Goal: Task Accomplishment & Management: Manage account settings

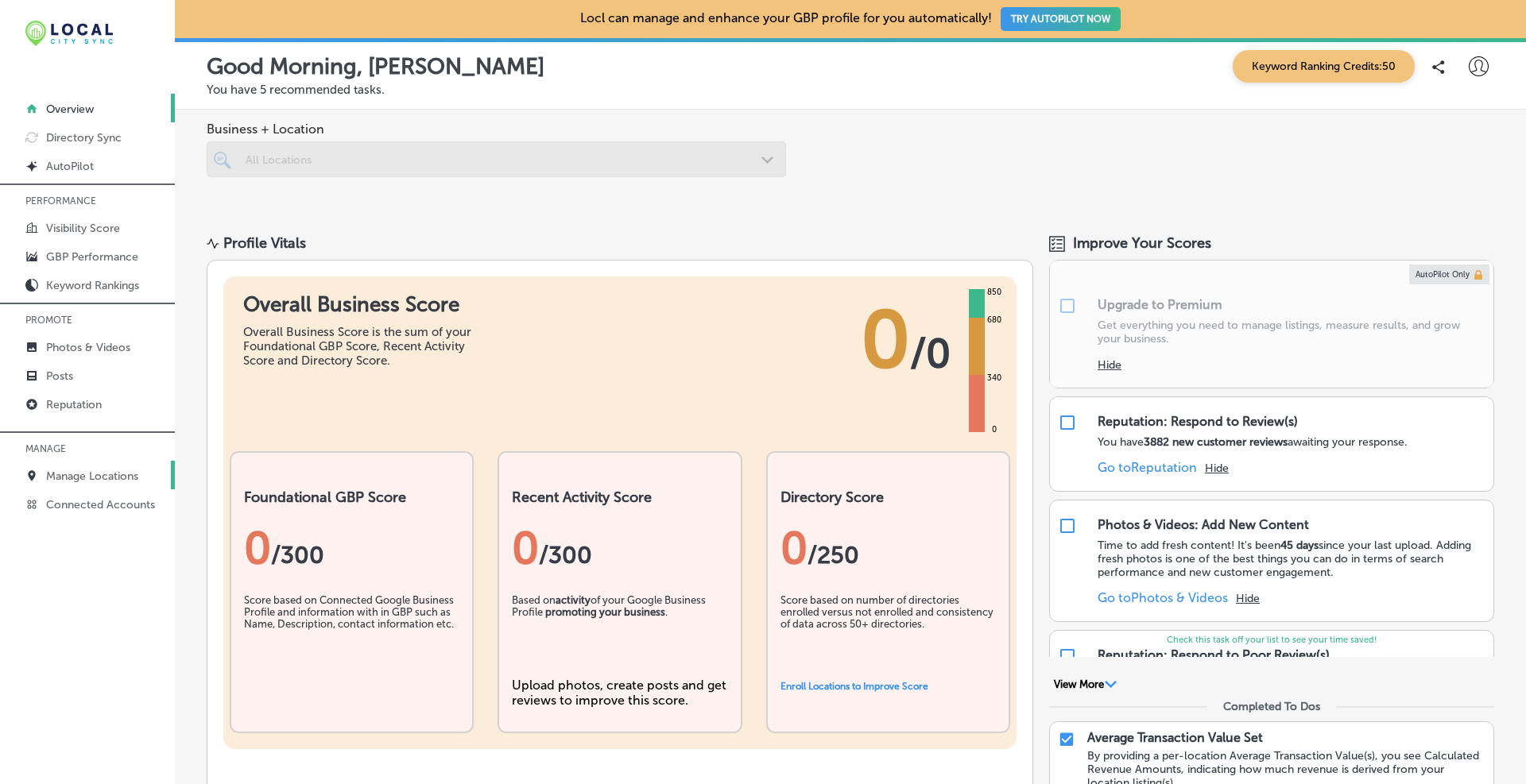
click at [108, 479] on p "Manage Locations" at bounding box center [92, 476] width 92 height 14
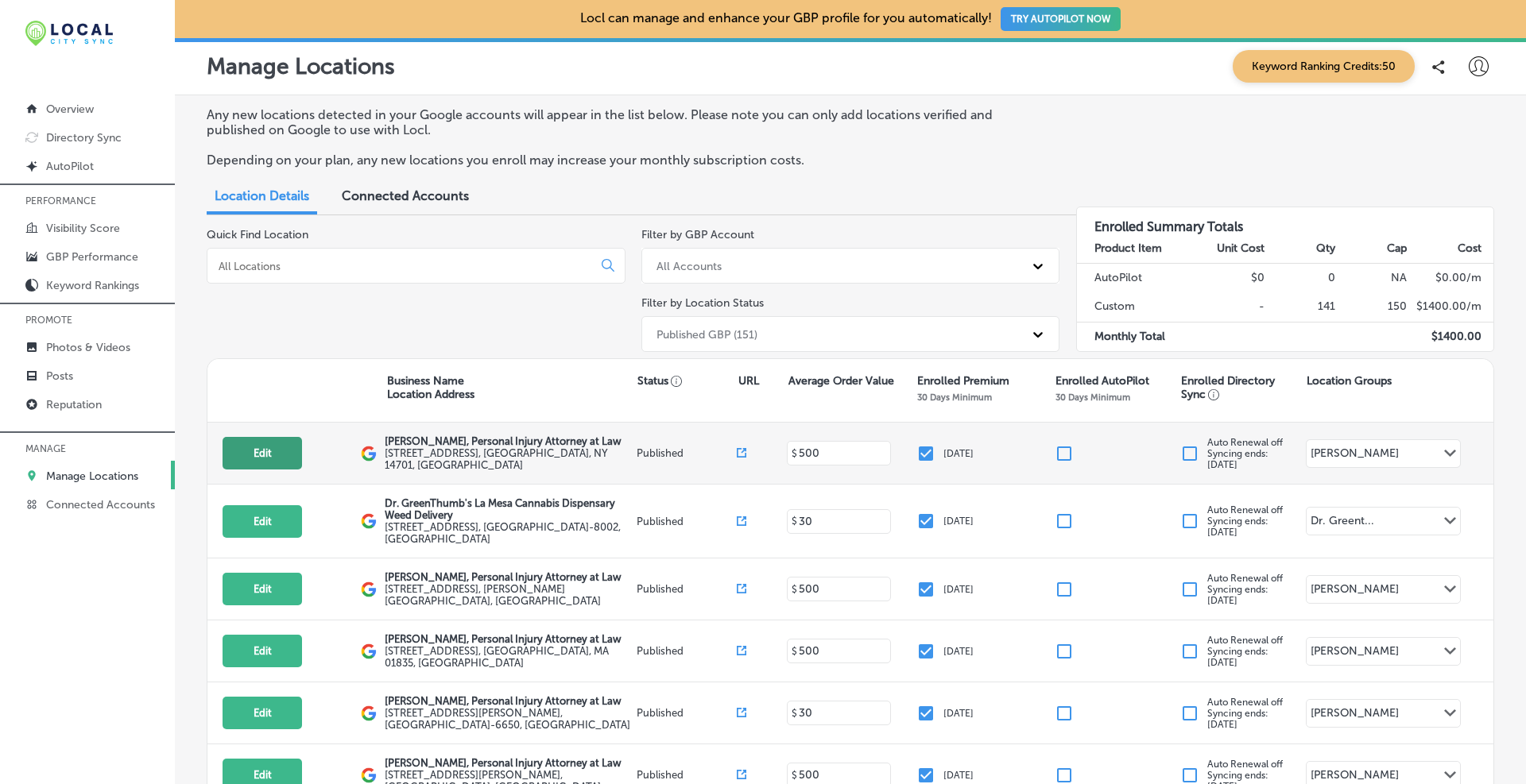
click at [261, 456] on button "Edit" at bounding box center [263, 453] width 79 height 32
select select "US"
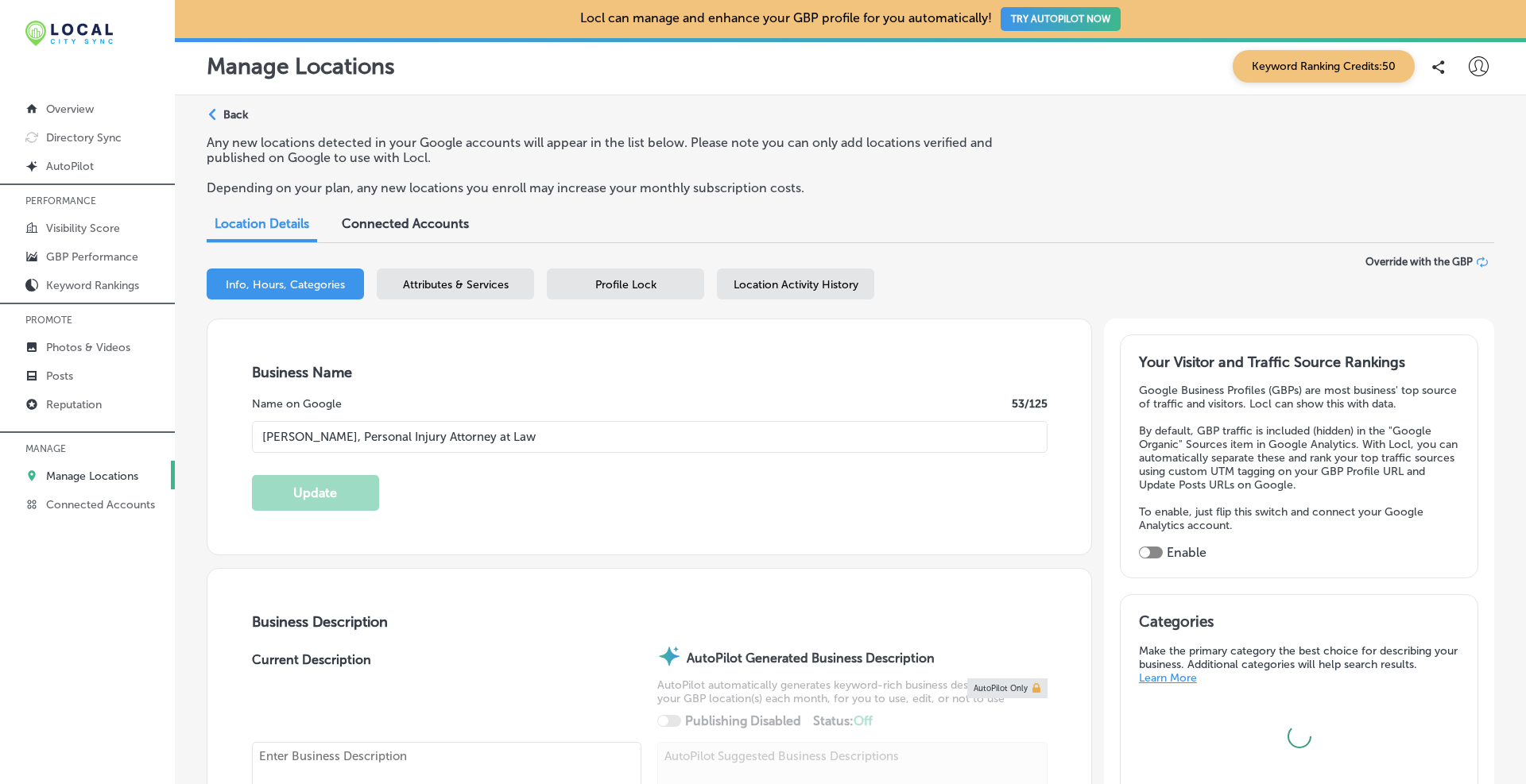
type input "[PERSON_NAME], Personal Injury Attorney at Law"
type input "[STREET_ADDRESS]"
type input "2nd floor"
type input "[GEOGRAPHIC_DATA]"
type input "14701"
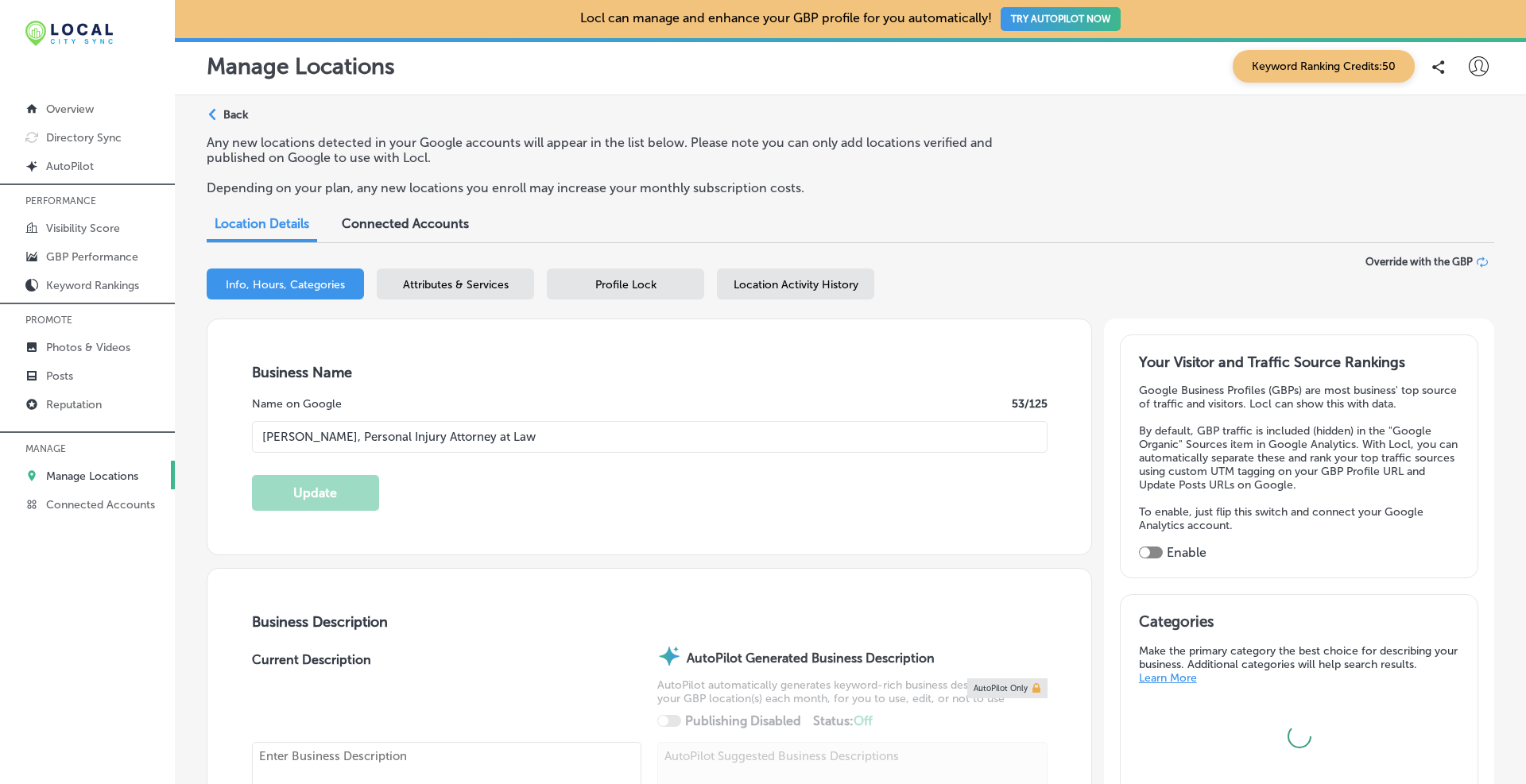
type input "US"
type input "[URL][DOMAIN_NAME]"
type textarea "At [PERSON_NAME], Personal Injury Attorney at Law, our [GEOGRAPHIC_DATA], [GEOG…"
type input "[PHONE_NUMBER]"
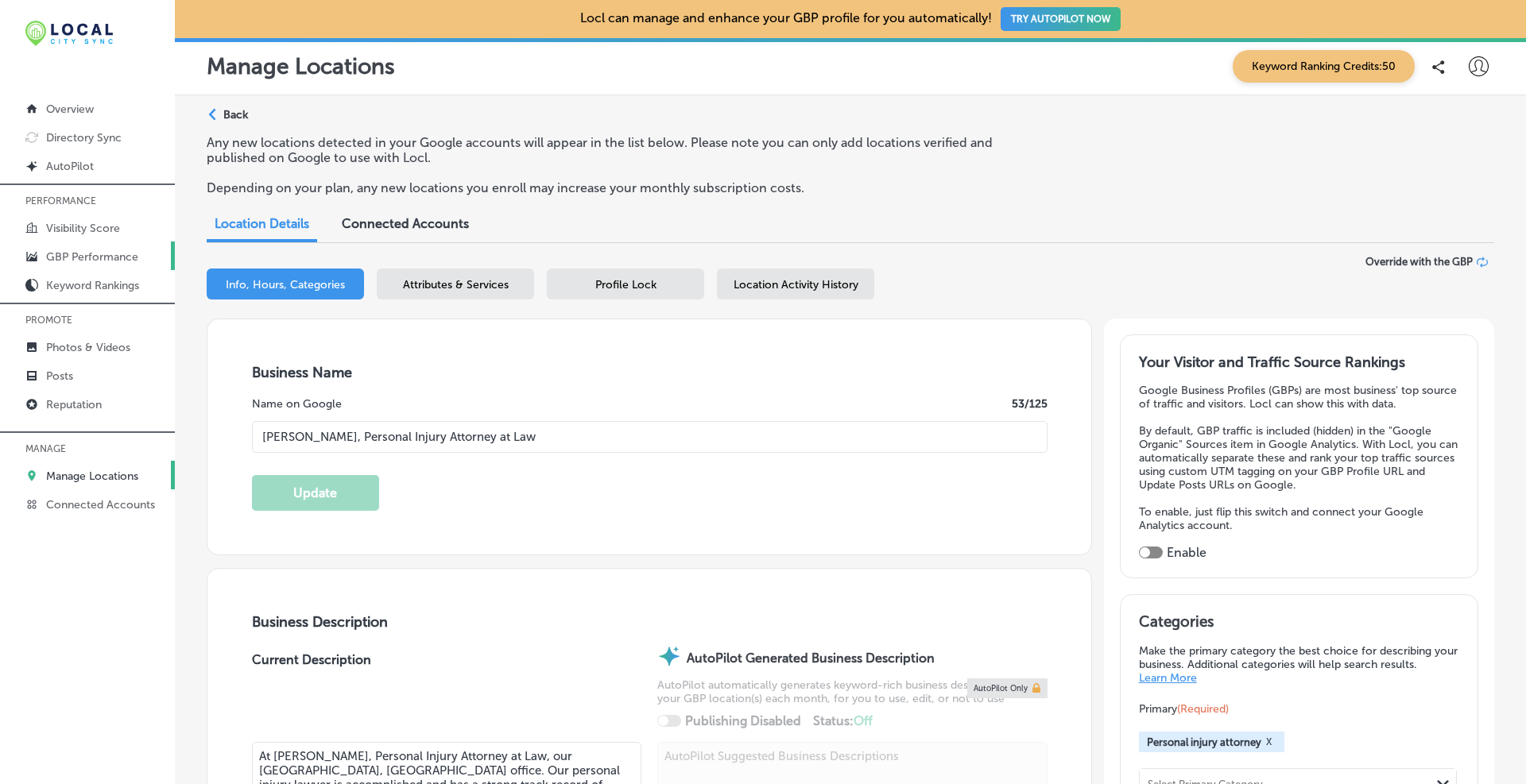
click at [79, 260] on p "GBP Performance" at bounding box center [92, 257] width 92 height 14
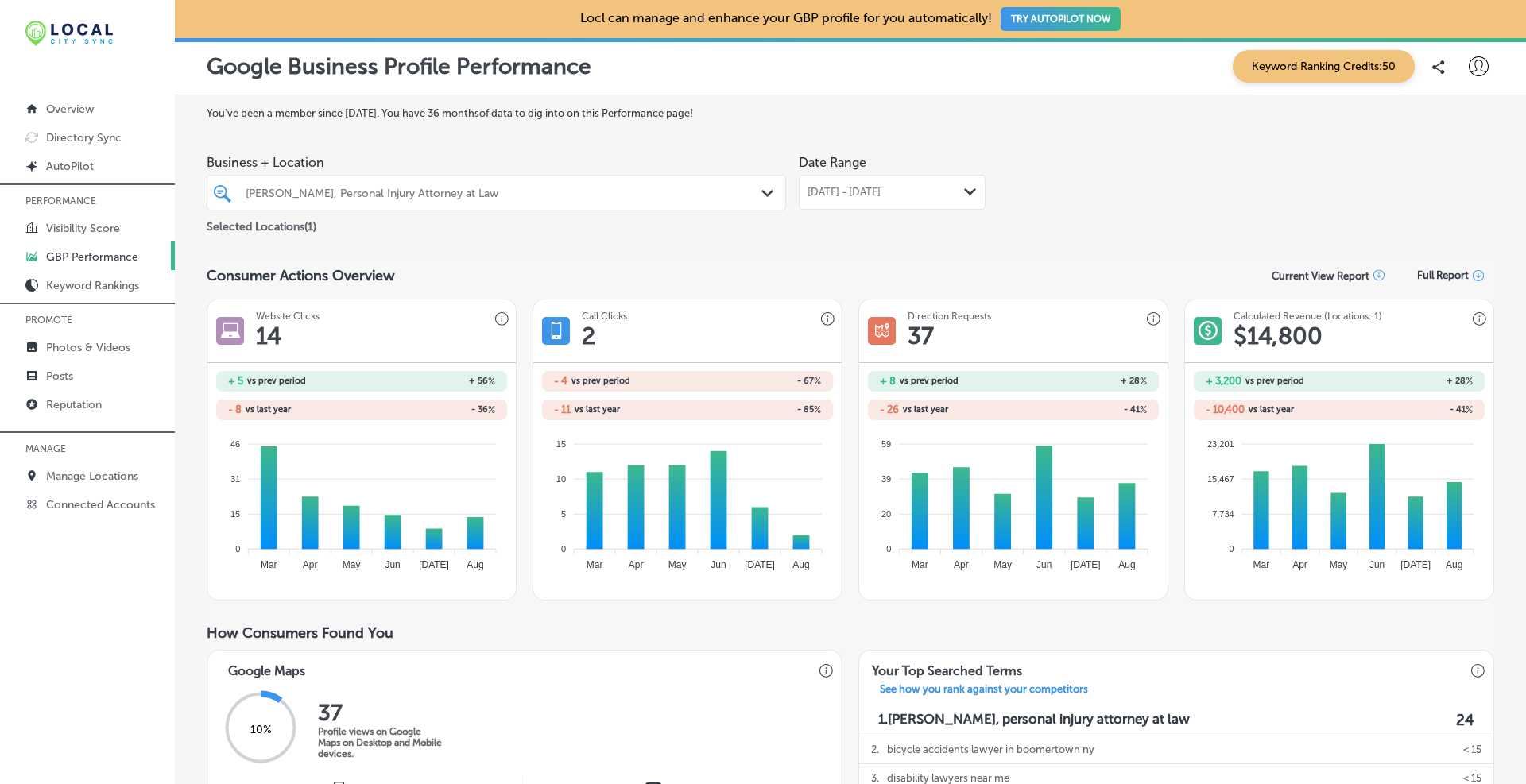
click at [539, 202] on div at bounding box center [471, 193] width 455 height 21
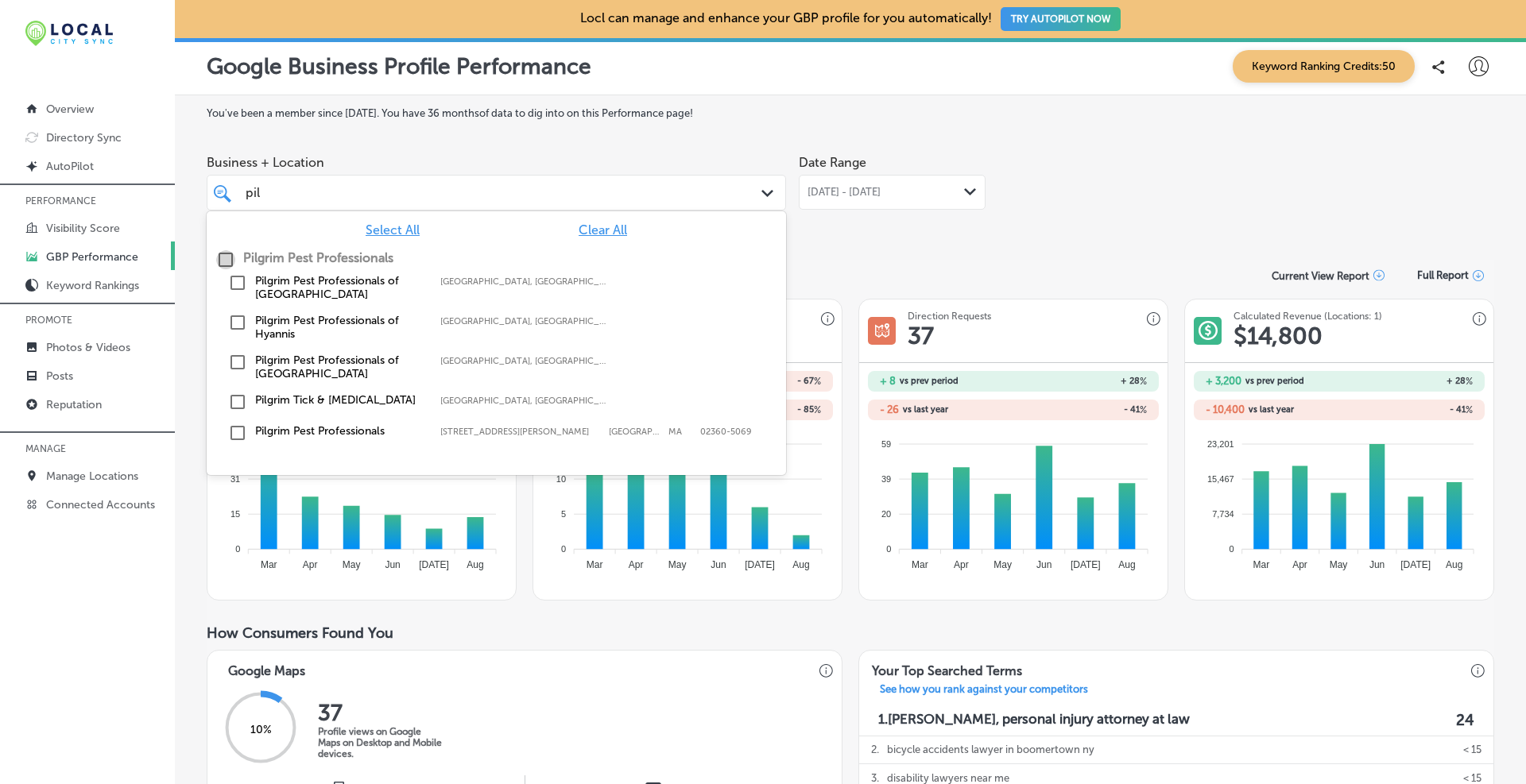
click at [225, 257] on input "checkbox" at bounding box center [226, 260] width 19 height 19
type input "pil"
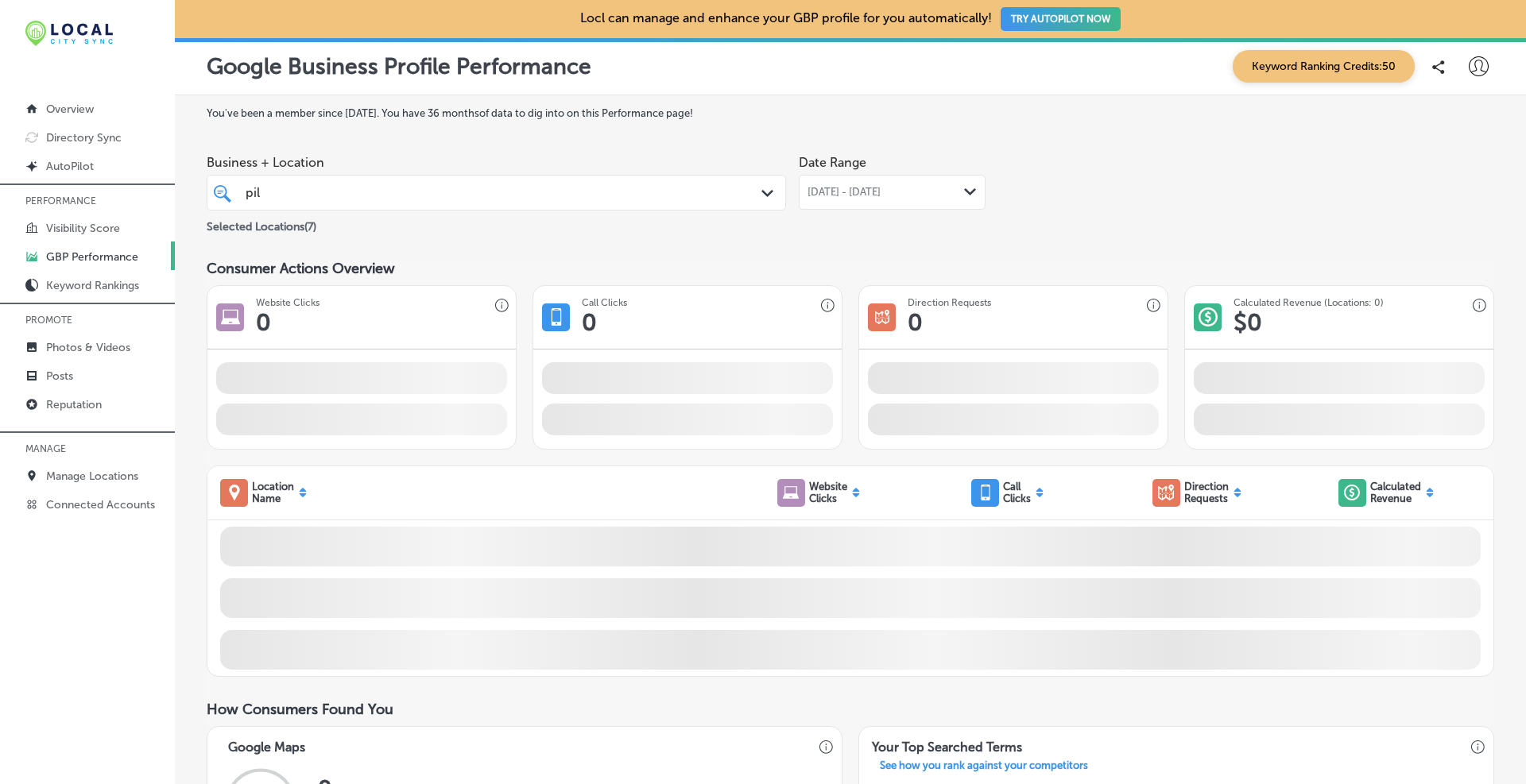
click at [823, 113] on label "You've been a member since [DATE] . You have 36 months of data to dig into on t…" at bounding box center [850, 113] width 1288 height 12
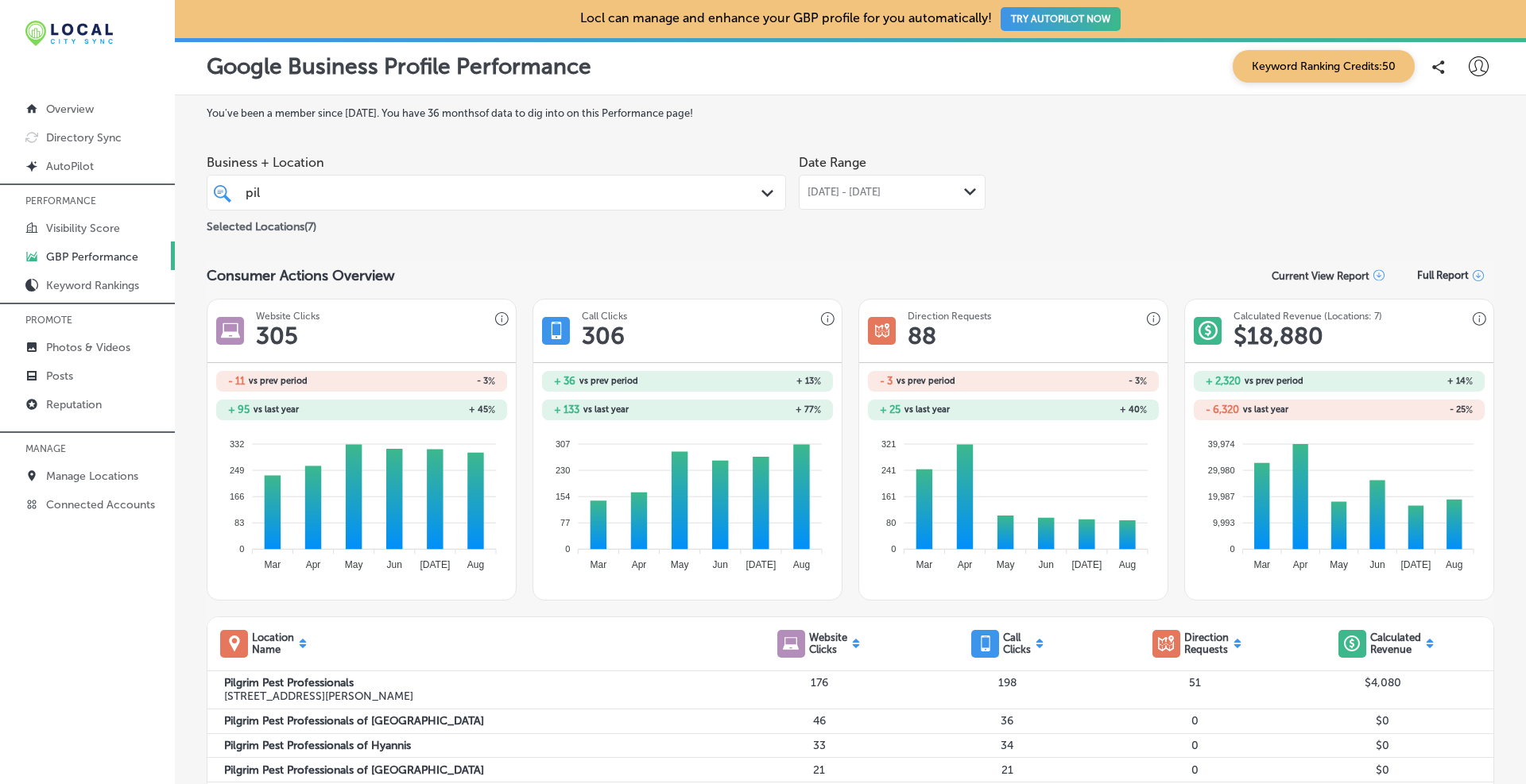
click at [823, 192] on icon "Path Created with Sketch." at bounding box center [970, 191] width 12 height 7
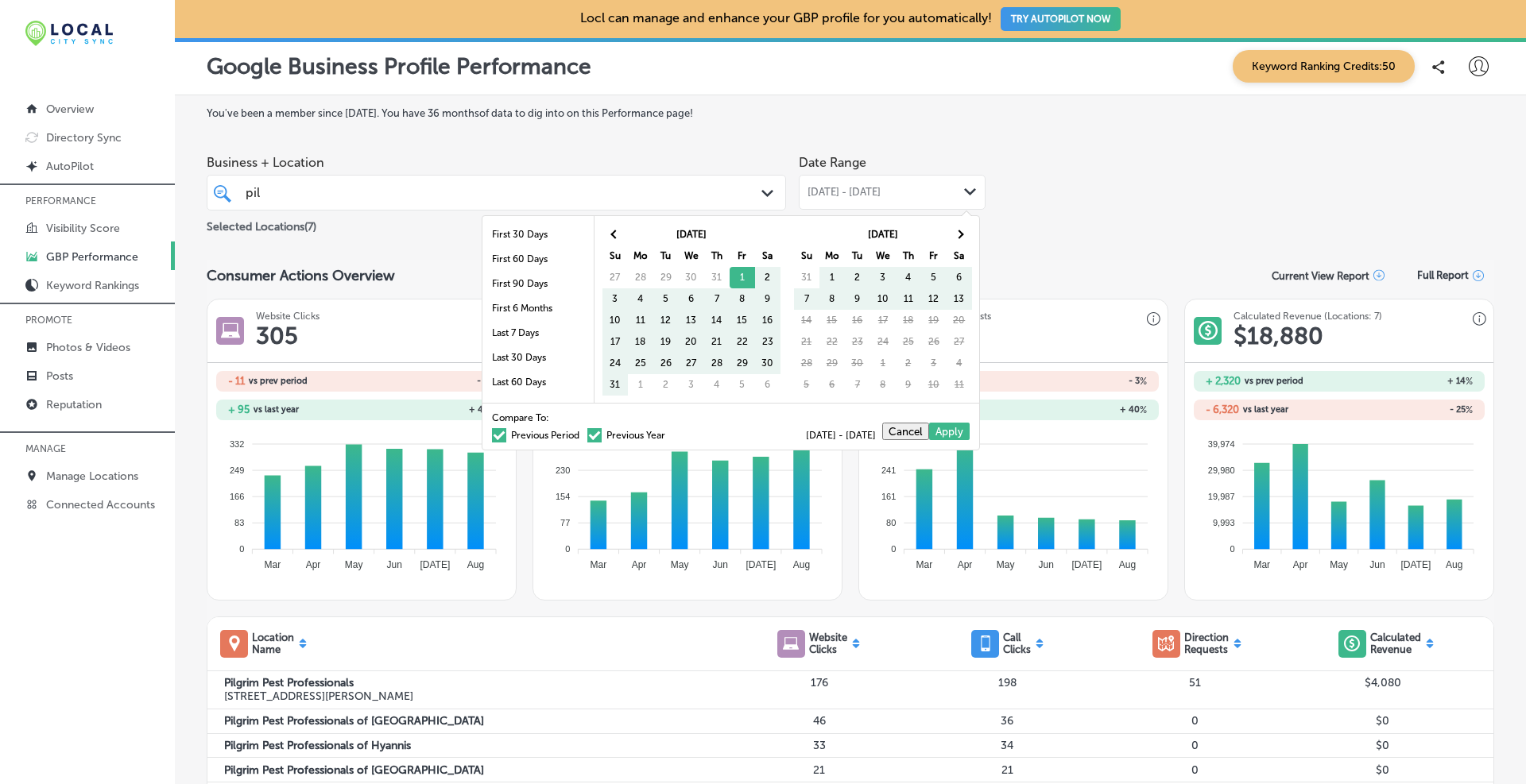
click at [823, 297] on div "[DATE] Su Mo Tu We Th Fr Sa 31 1 2 3 4 5 6 7 8 9 10 11 12 13 14 15 16 17 18 19 …" at bounding box center [883, 309] width 192 height 187
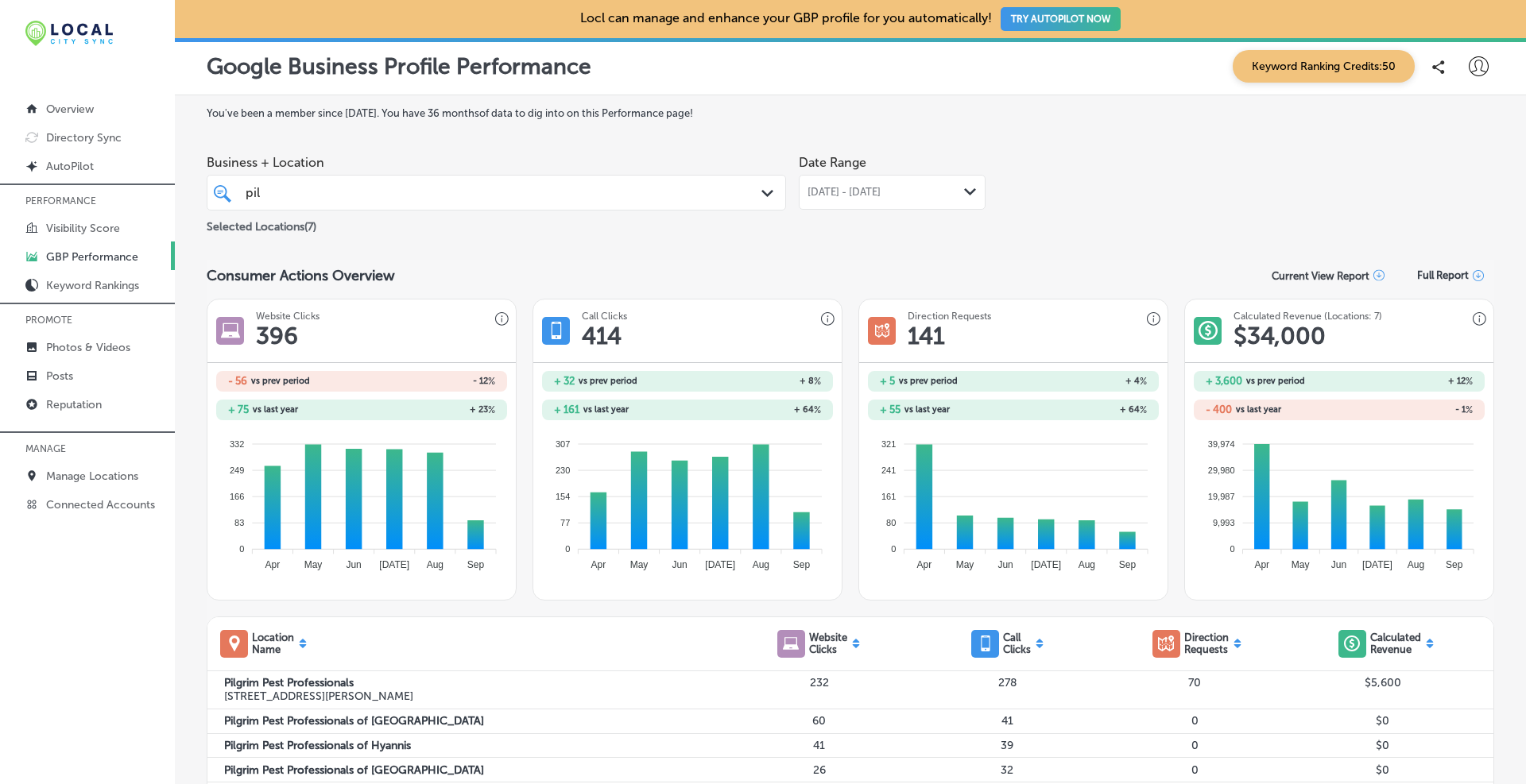
click at [823, 185] on div "[DATE] - [DATE] Path Created with Sketch." at bounding box center [892, 192] width 187 height 35
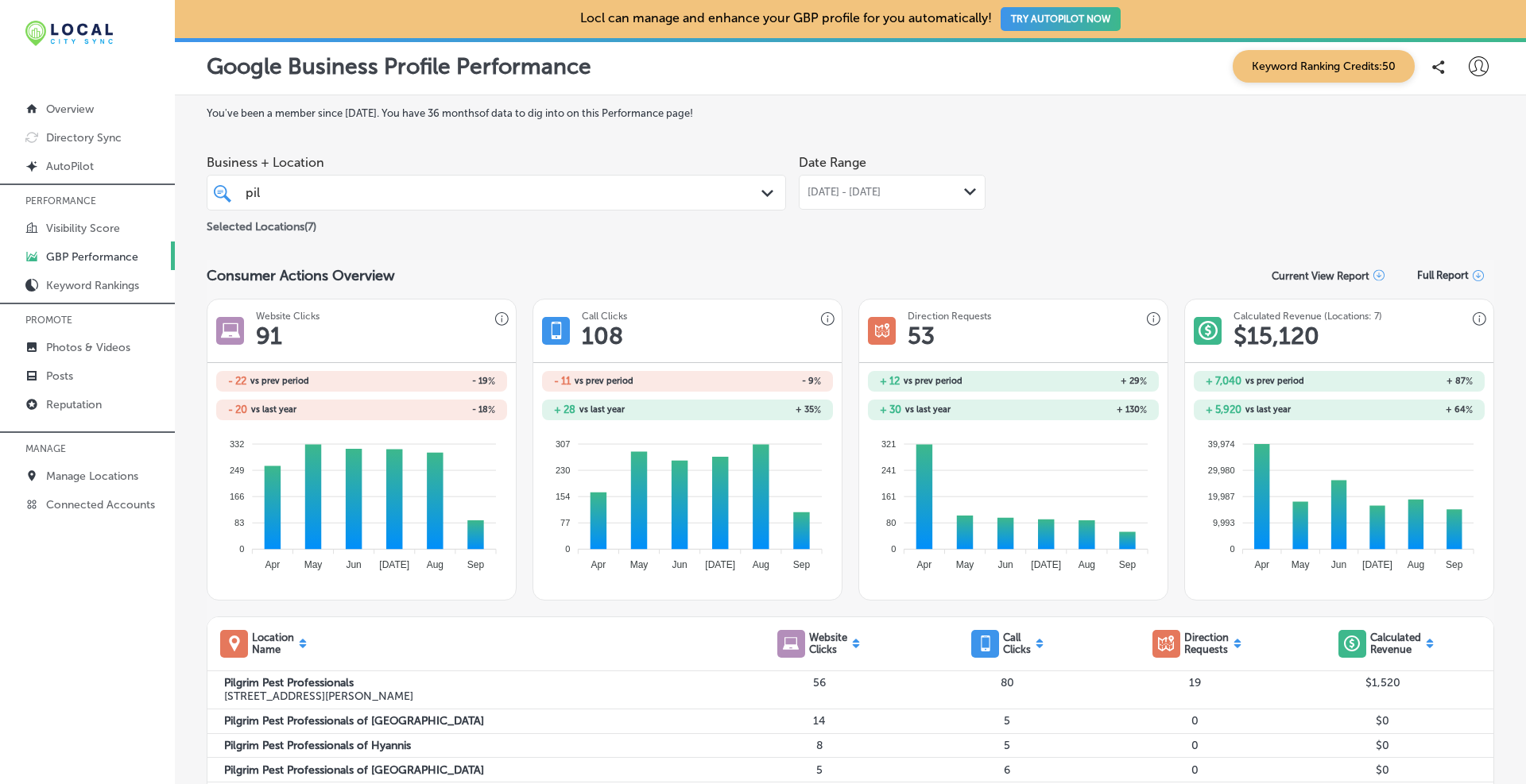
click at [558, 193] on div "pil pil" at bounding box center [471, 193] width 455 height 21
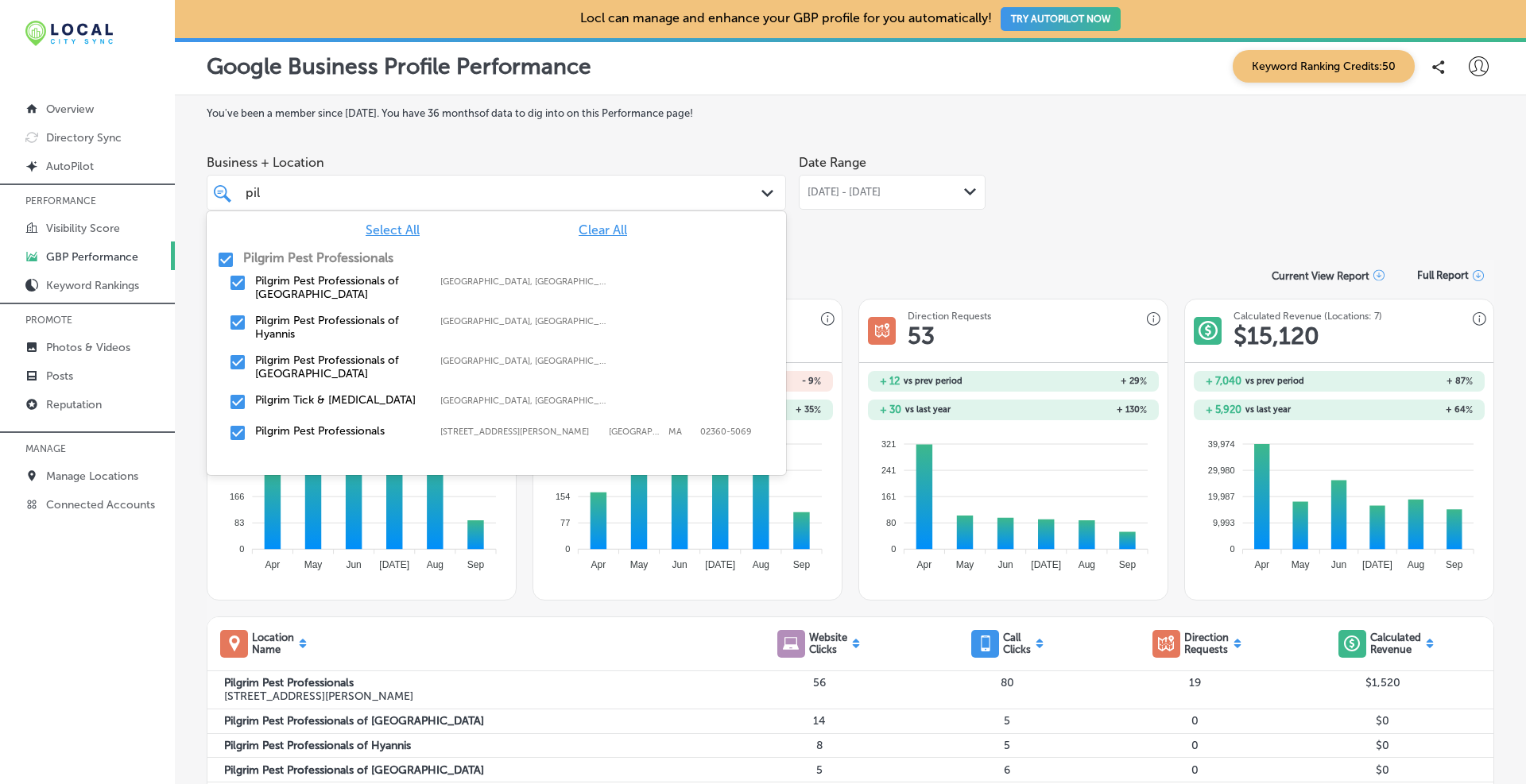
click at [614, 224] on span "Clear All" at bounding box center [603, 230] width 49 height 15
click at [228, 258] on input "checkbox" at bounding box center [226, 260] width 19 height 19
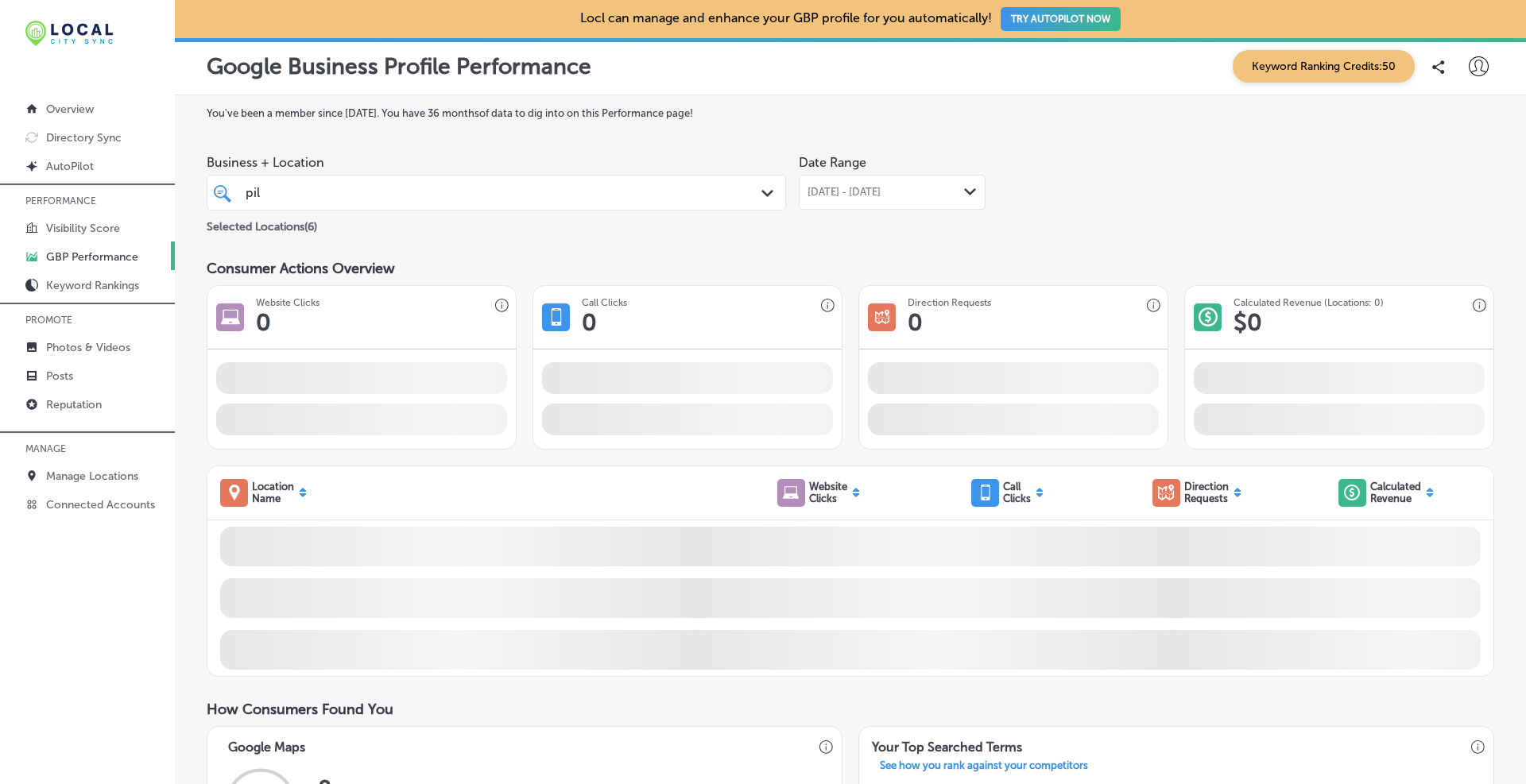
click at [823, 152] on div "Business + Location pil pil Path Created with Sketch. Selected Locations ( 6 ) …" at bounding box center [850, 191] width 1288 height 89
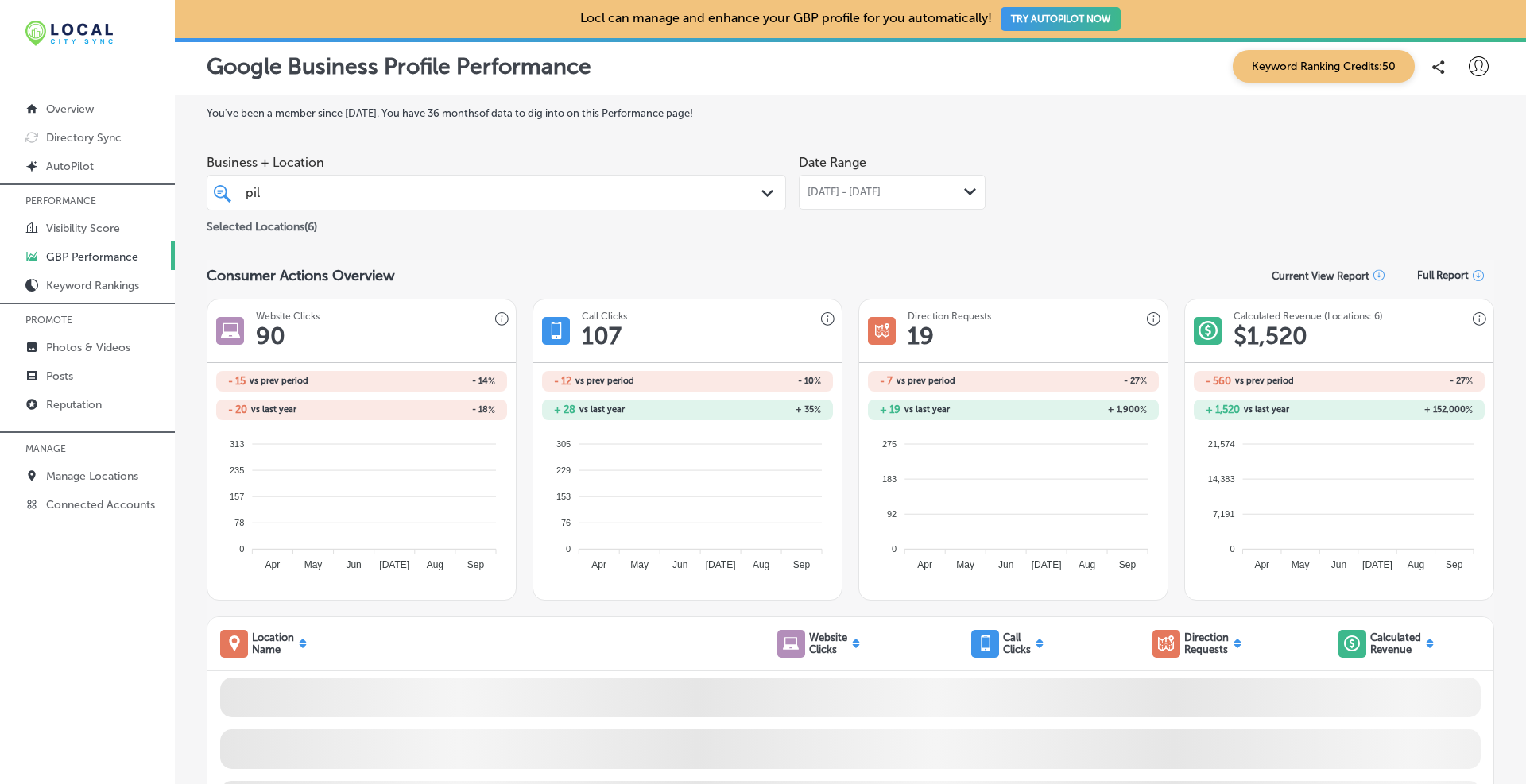
scroll to position [265, 0]
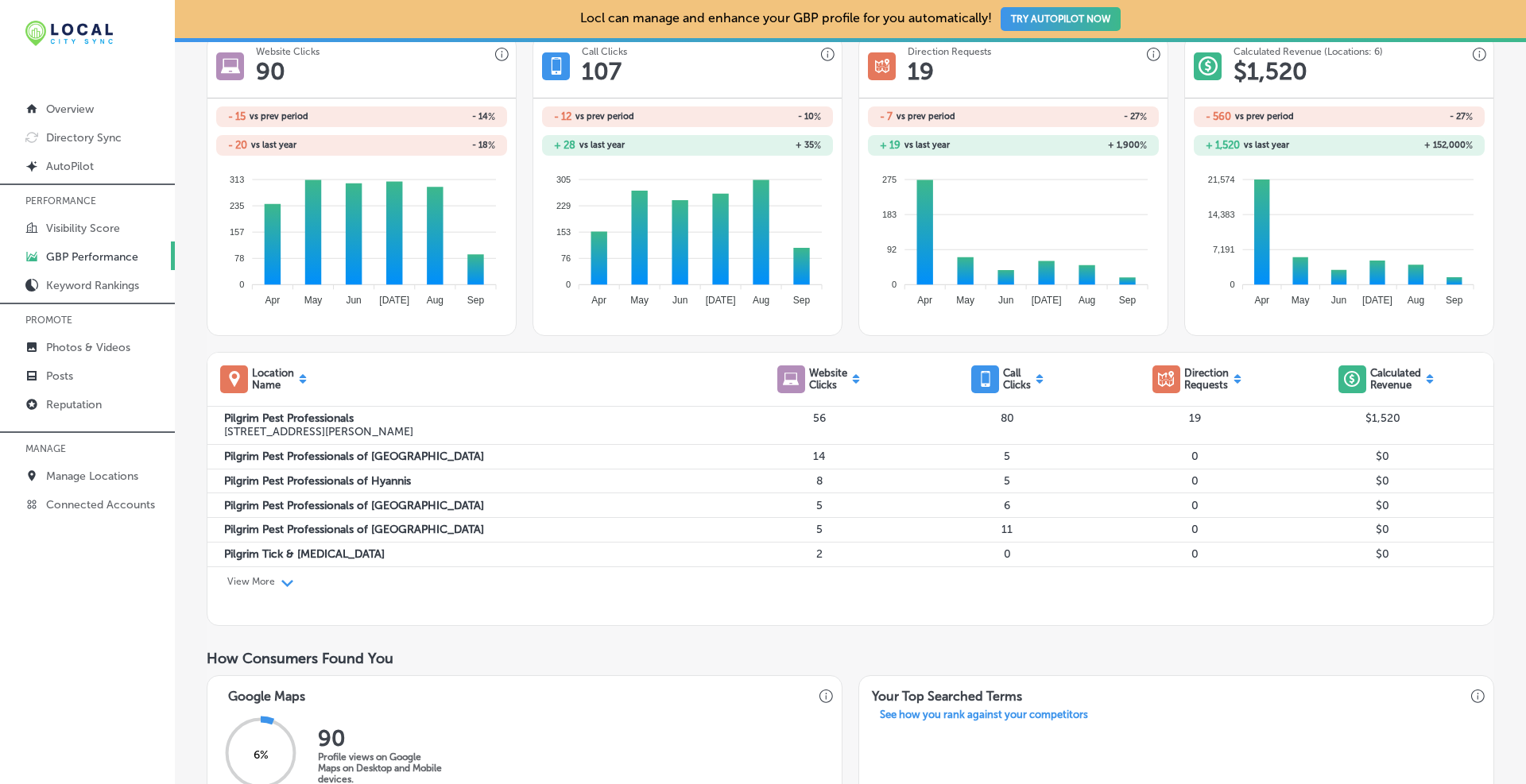
click at [263, 582] on p "View More" at bounding box center [251, 582] width 48 height 11
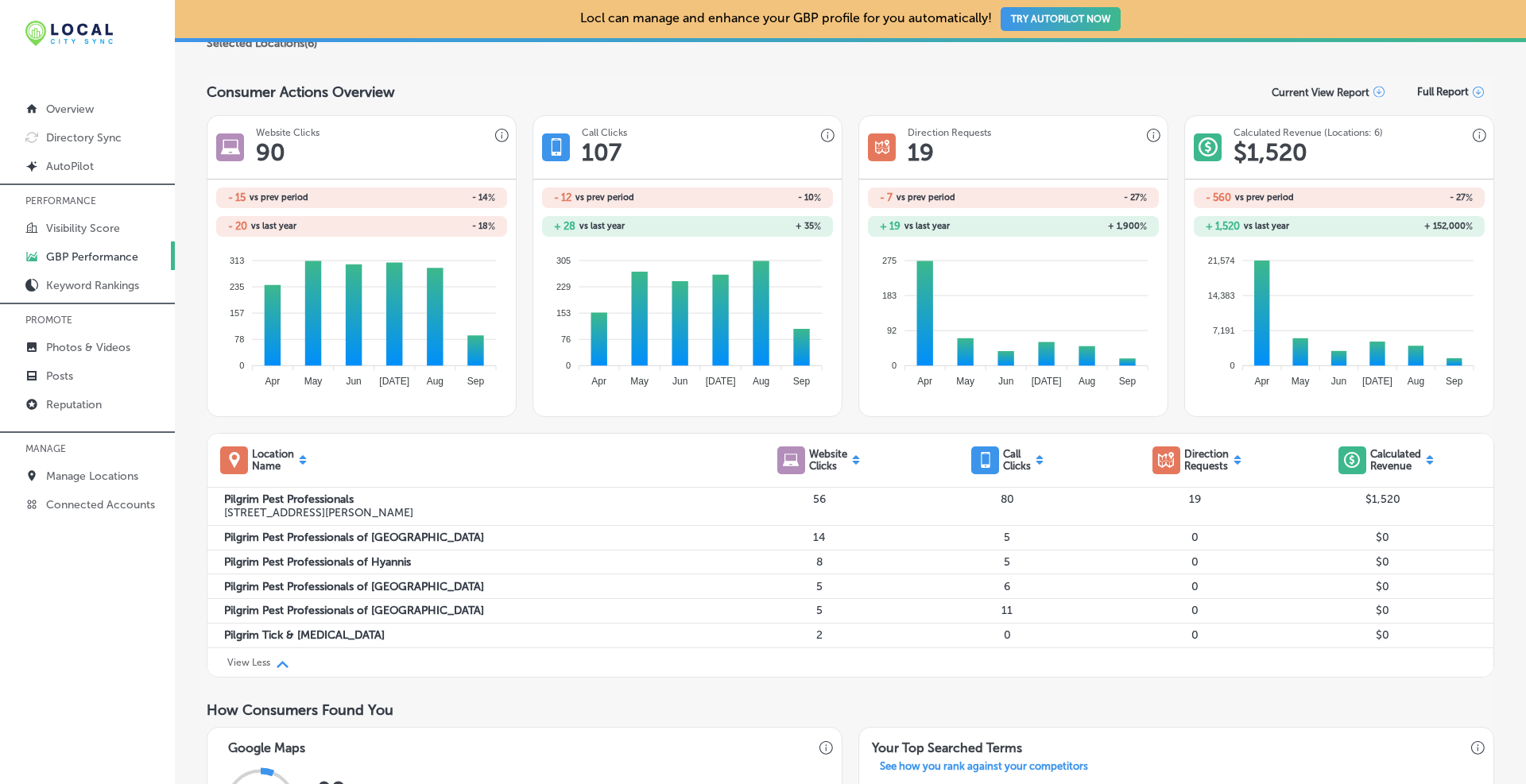
scroll to position [0, 0]
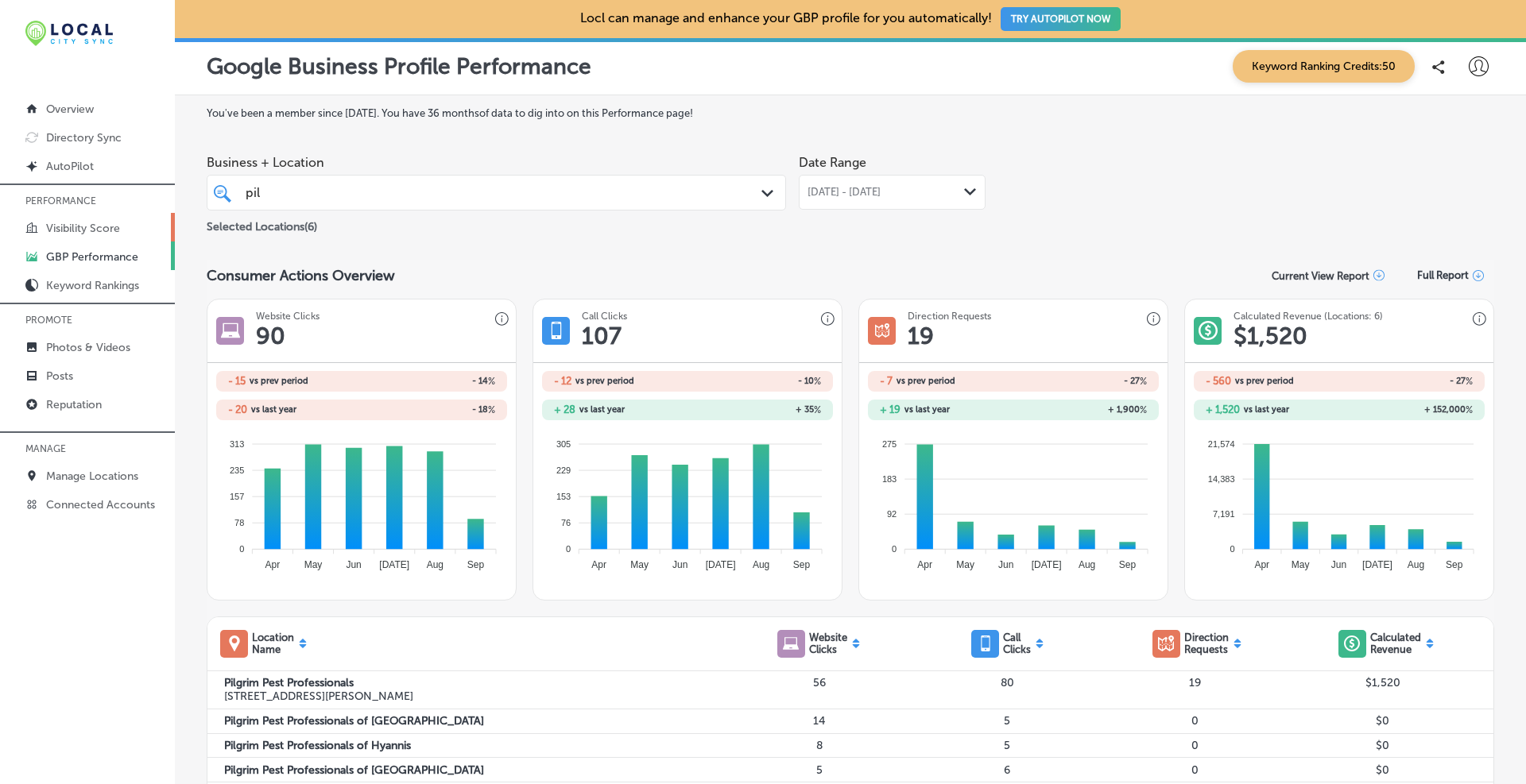
click at [57, 225] on p "Visibility Score" at bounding box center [83, 228] width 74 height 14
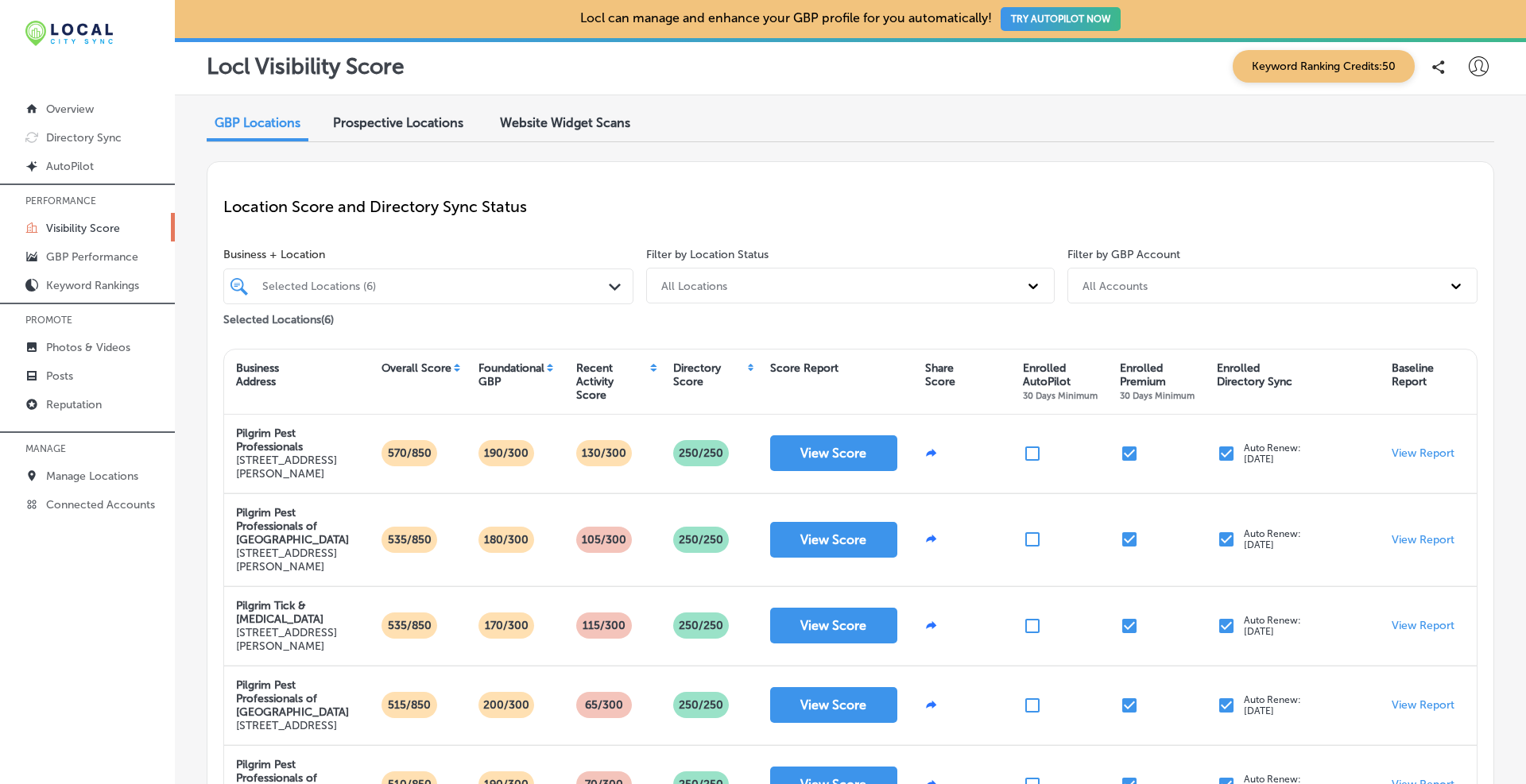
click at [649, 370] on div "Recent Activity Score" at bounding box center [613, 381] width 97 height 49
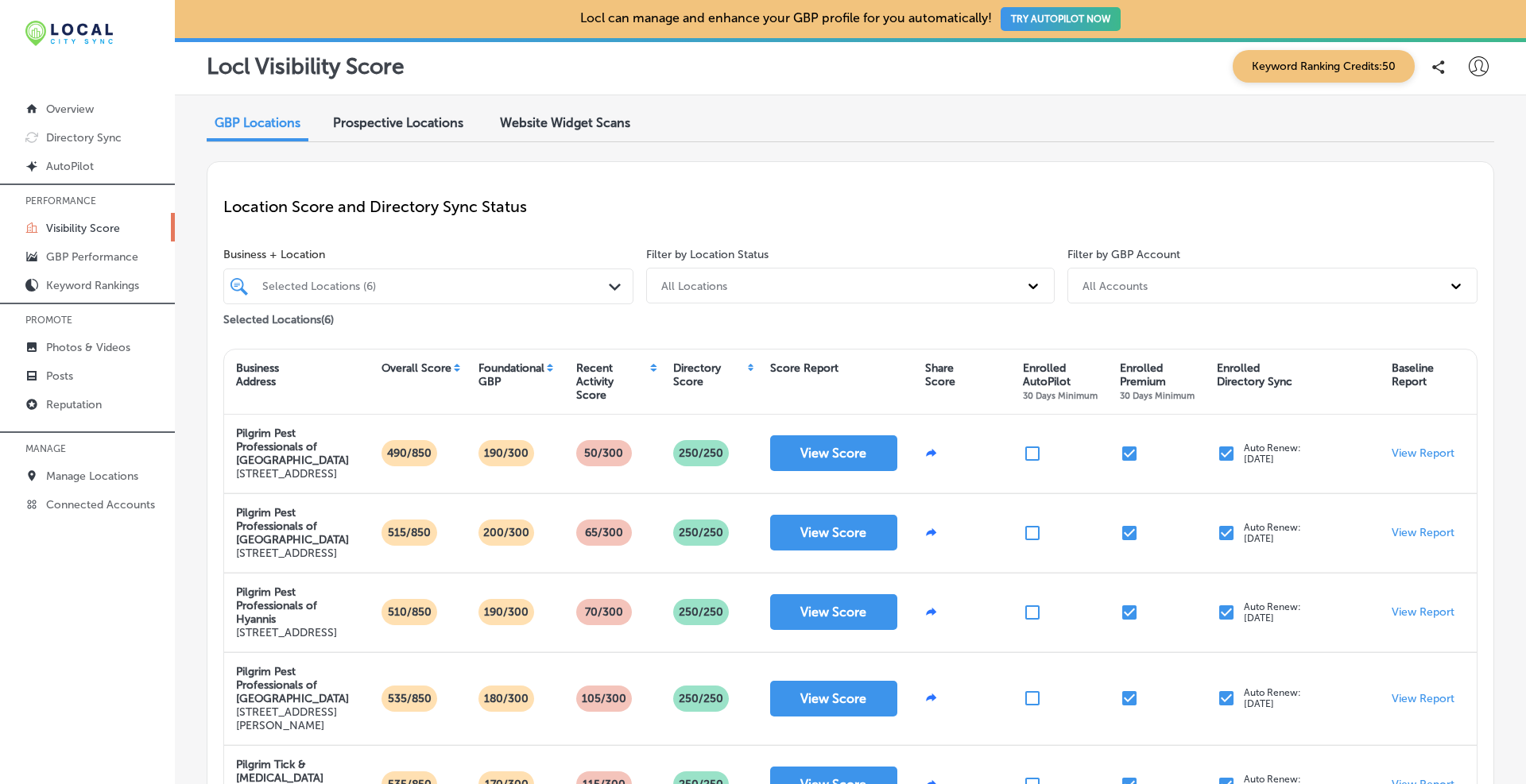
click at [649, 370] on div "Recent Activity Score" at bounding box center [613, 381] width 97 height 49
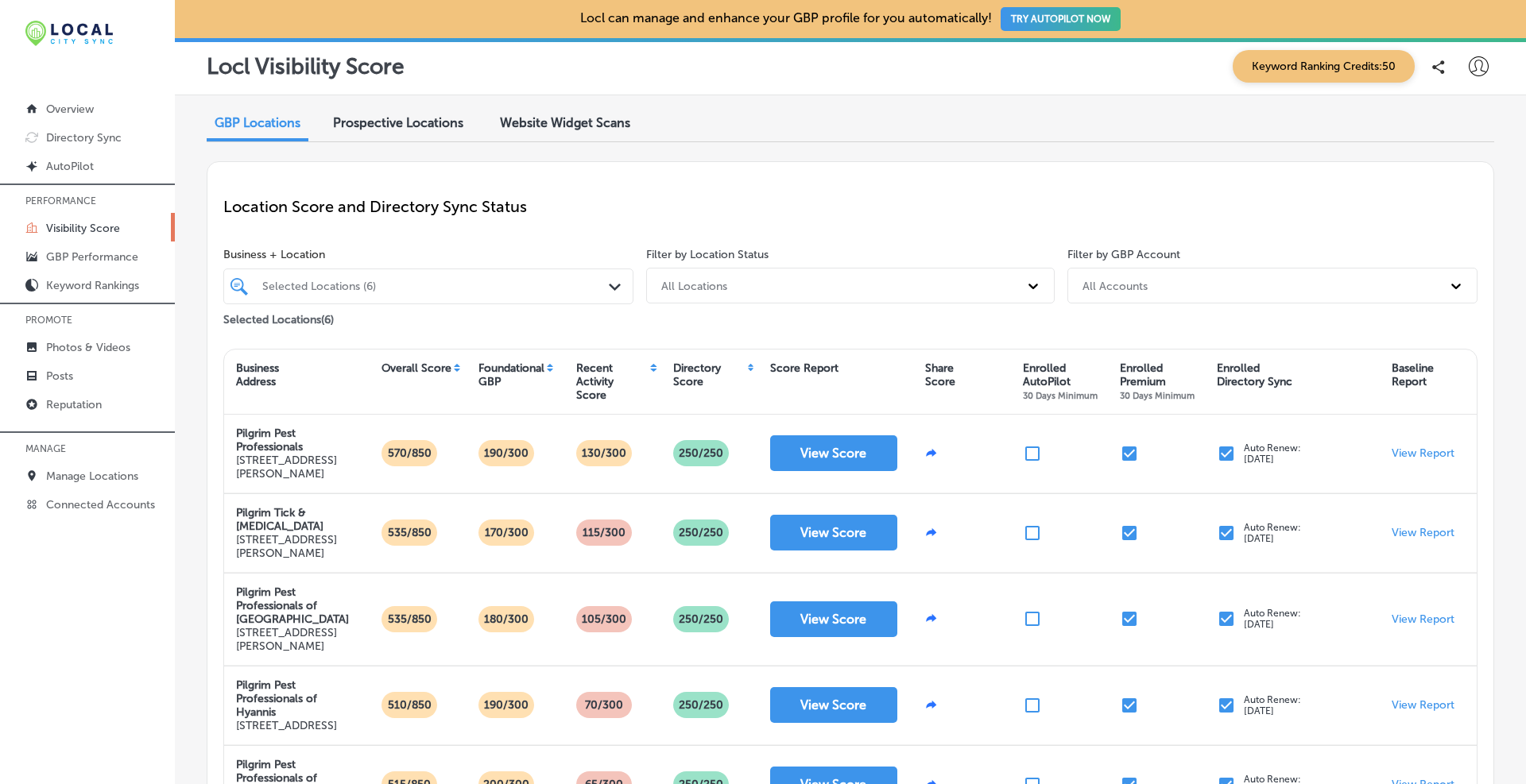
click at [611, 283] on icon "Path Created with Sketch." at bounding box center [614, 287] width 12 height 7
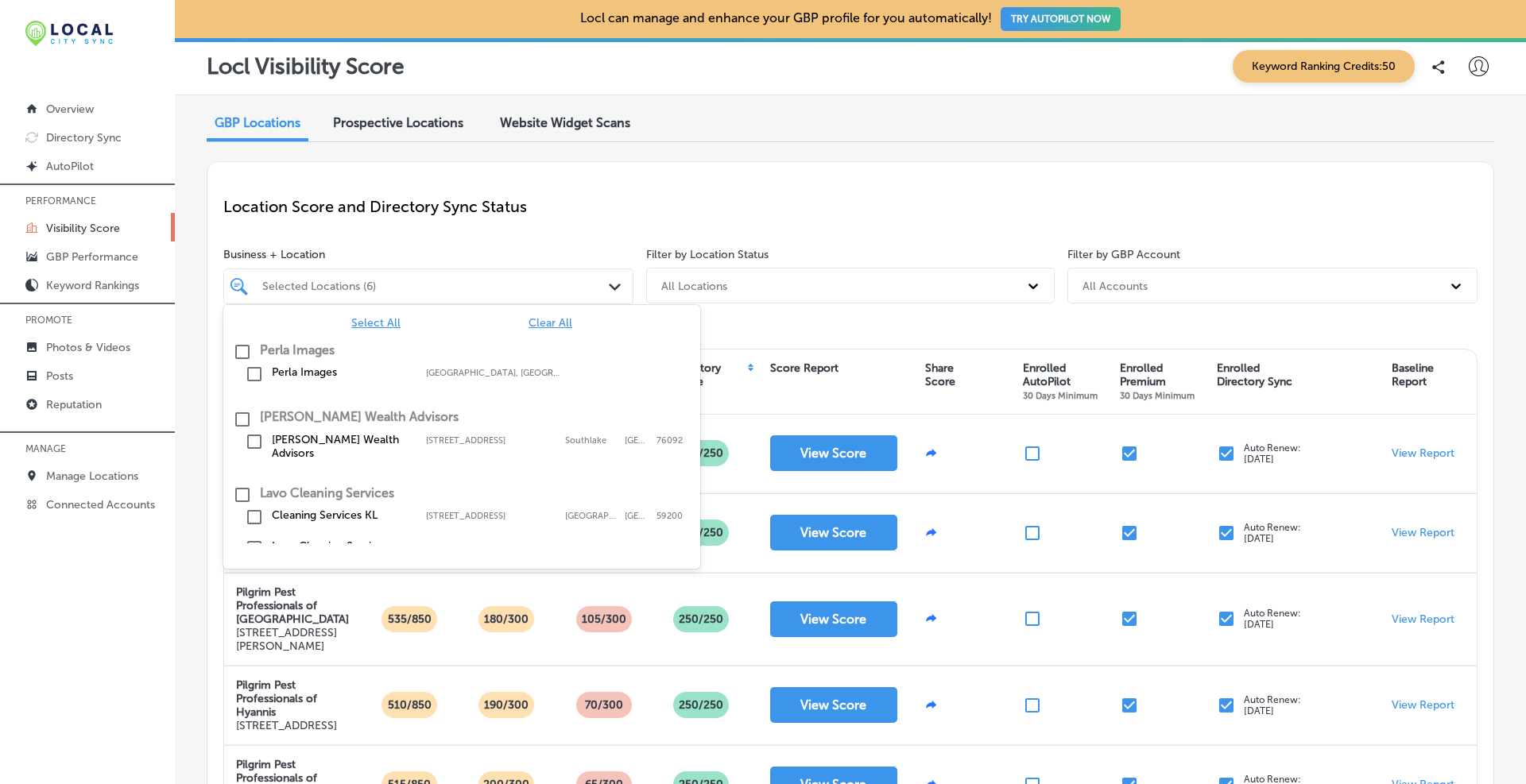
click at [541, 319] on span "Clear All" at bounding box center [550, 322] width 44 height 14
click at [365, 313] on div "Select All Clear All Perla Images Perla Images [GEOGRAPHIC_DATA], [GEOGRAPHIC_D…" at bounding box center [462, 424] width 477 height 238
click at [392, 322] on span "Select All" at bounding box center [376, 322] width 49 height 14
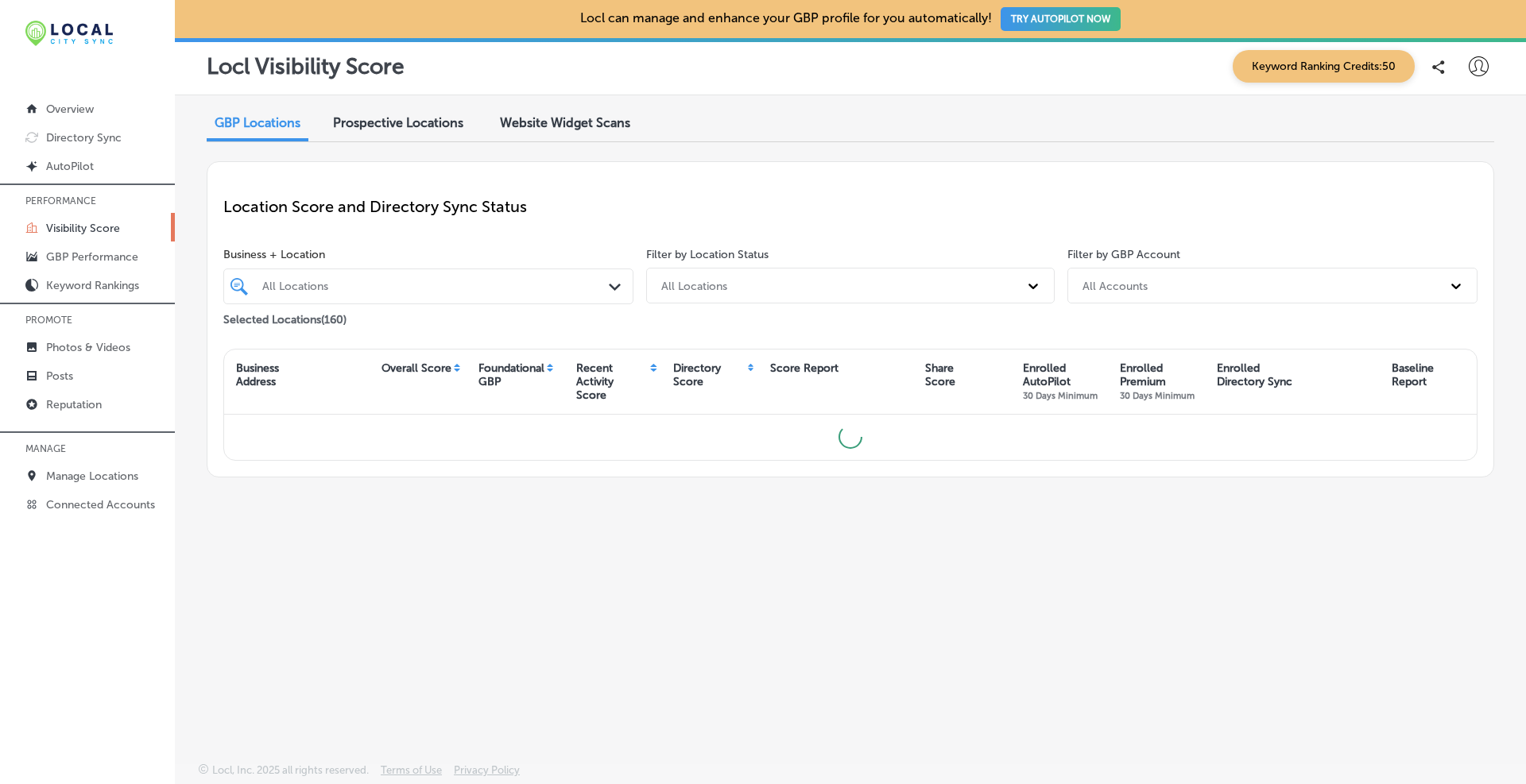
click at [776, 191] on div "Location Score and Directory Sync Status" at bounding box center [851, 207] width 1255 height 58
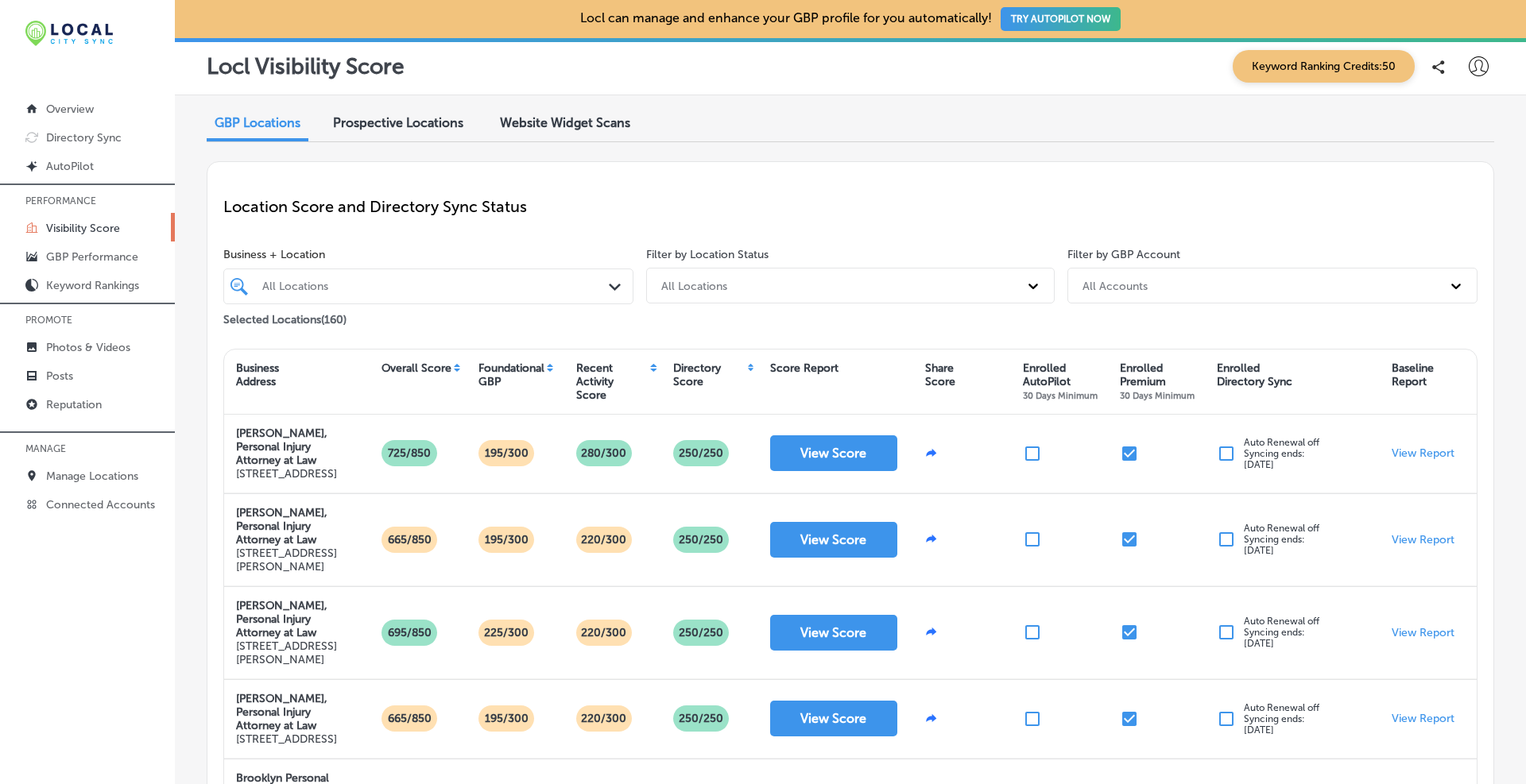
click at [745, 367] on div "Directory Score" at bounding box center [710, 381] width 97 height 49
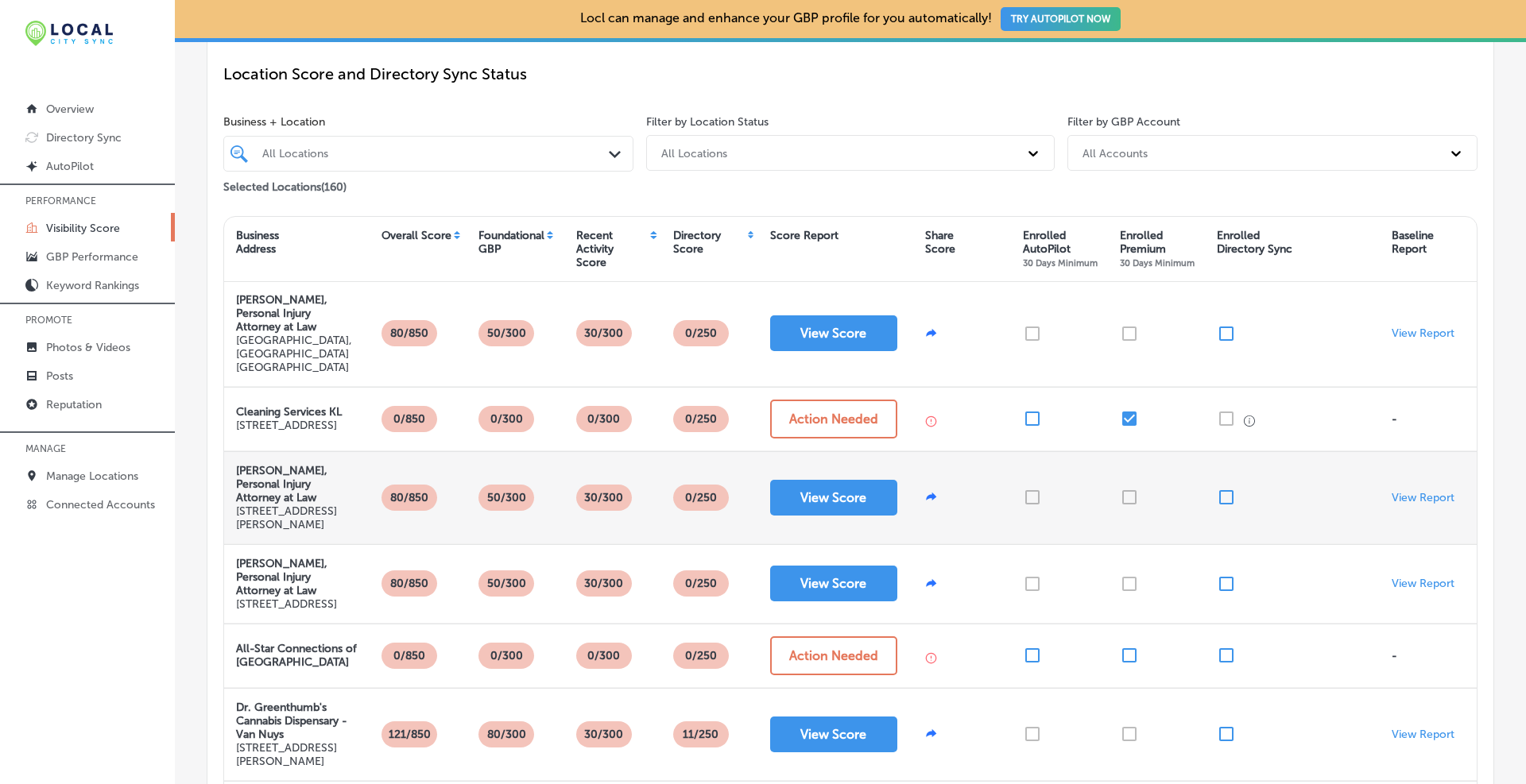
scroll to position [265, 0]
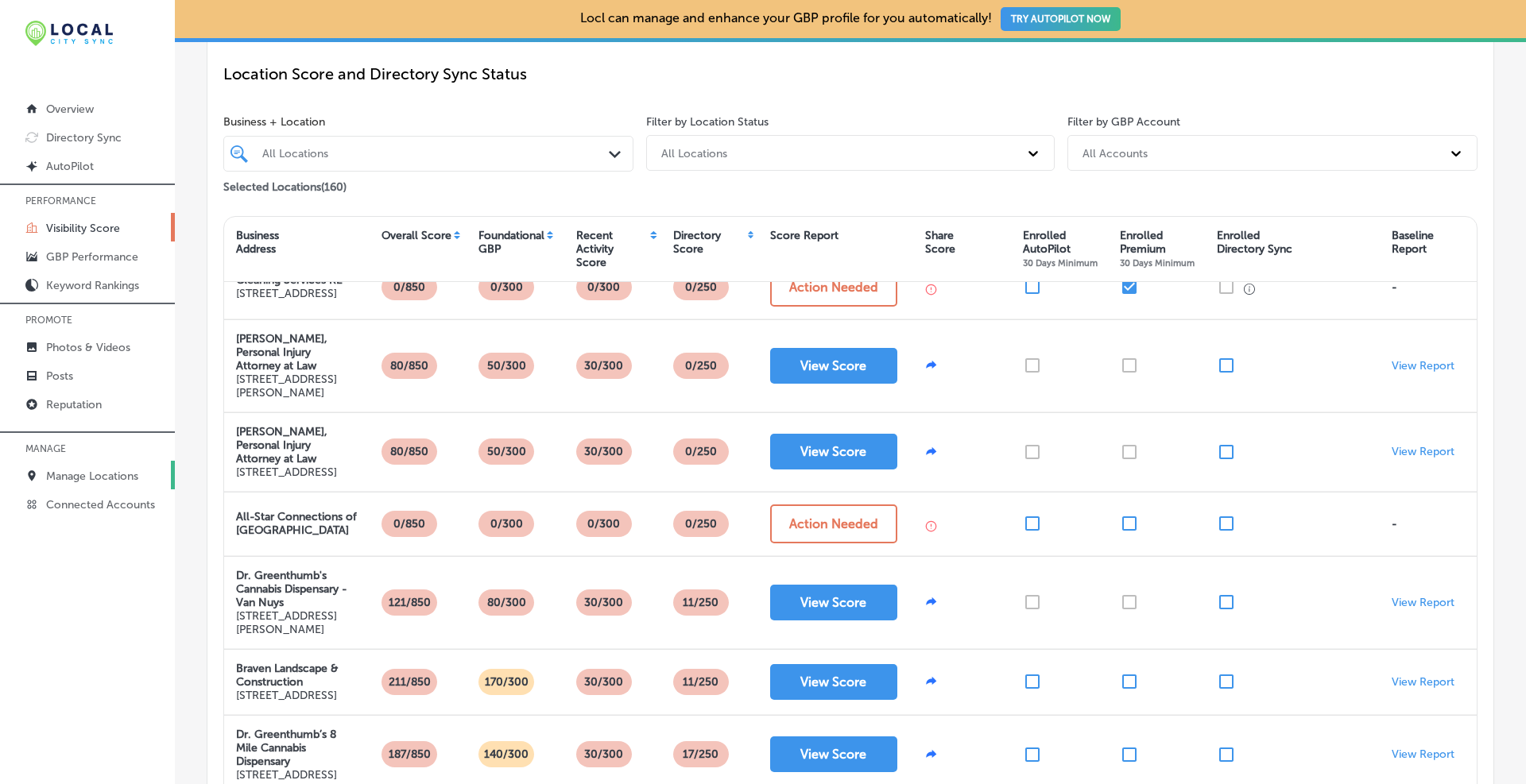
click at [94, 477] on p "Manage Locations" at bounding box center [92, 476] width 92 height 14
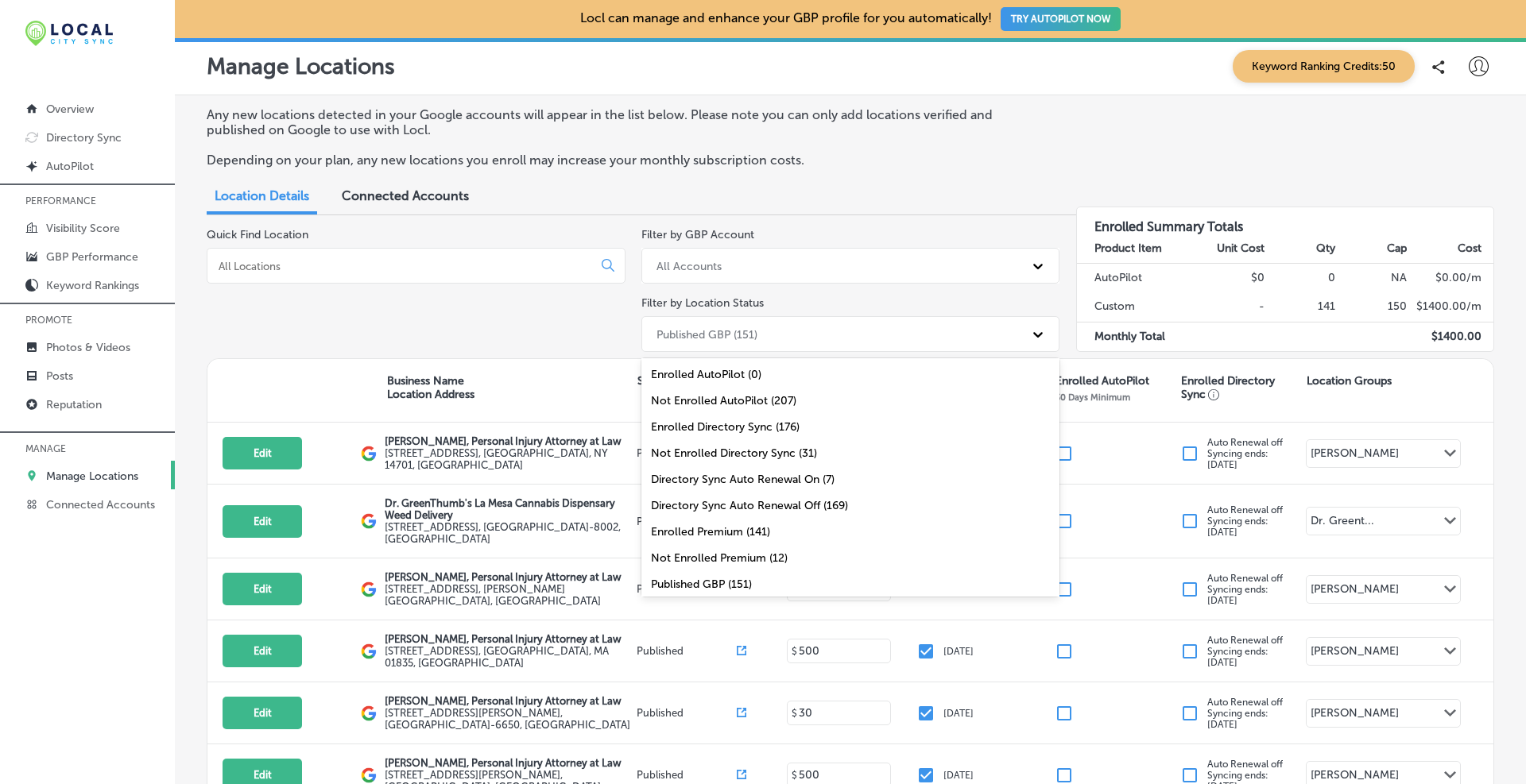
click at [726, 328] on div "Published GBP (151)" at bounding box center [707, 334] width 101 height 14
click at [721, 557] on div "Not Enrolled Premium (12)" at bounding box center [851, 558] width 419 height 26
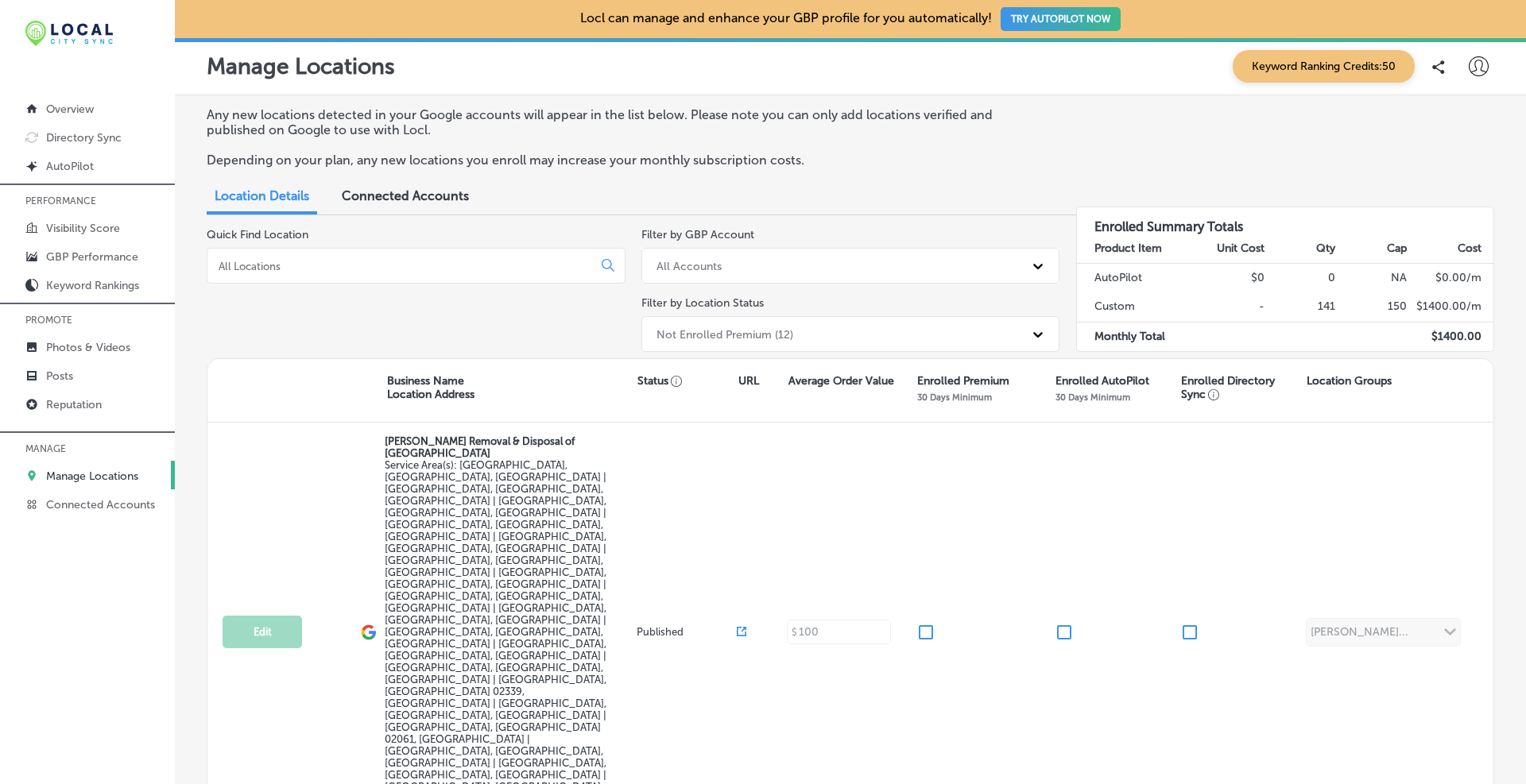
click at [725, 317] on div "Not Enrolled Premium (12)" at bounding box center [851, 334] width 419 height 36
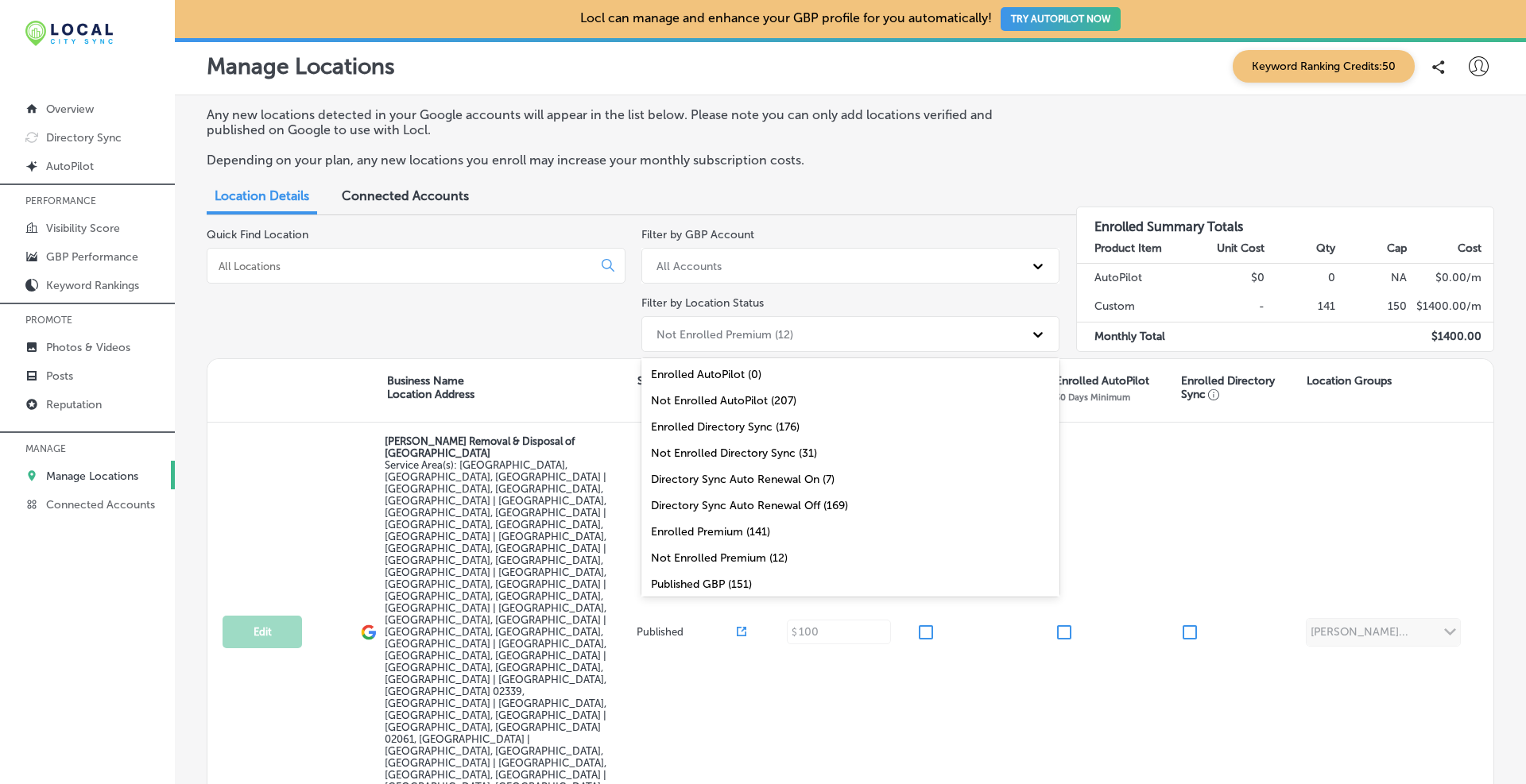
click at [716, 448] on div "Not Enrolled Directory Sync (31)" at bounding box center [851, 453] width 419 height 26
